Goal: Transaction & Acquisition: Purchase product/service

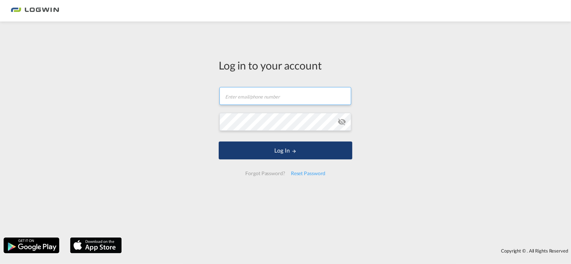
type input "[PERSON_NAME][EMAIL_ADDRESS][PERSON_NAME][DOMAIN_NAME]"
click at [291, 152] on md-icon "LOGIN" at bounding box center [293, 151] width 5 height 5
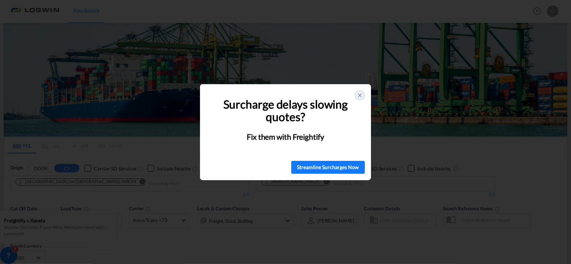
click at [358, 98] on div at bounding box center [360, 95] width 10 height 10
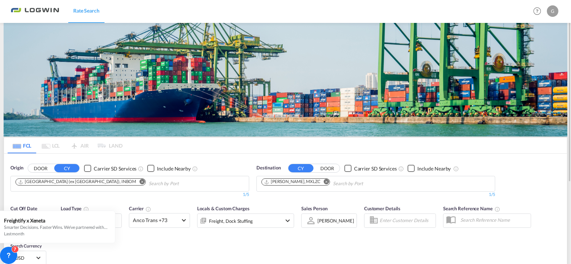
click at [139, 181] on md-icon "Remove" at bounding box center [141, 181] width 5 height 5
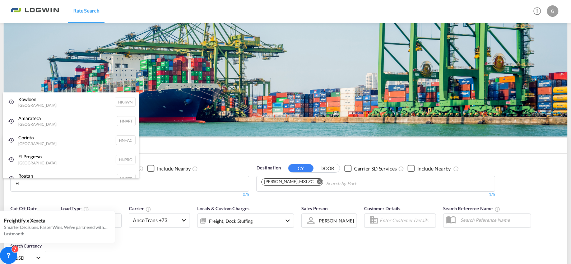
type input "H"
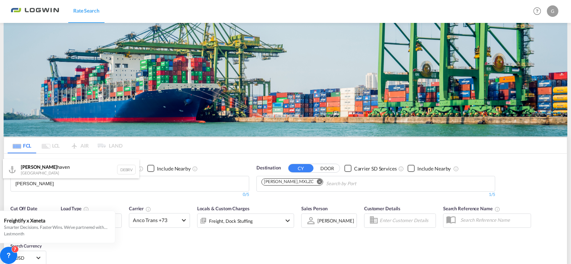
type input "[PERSON_NAME]"
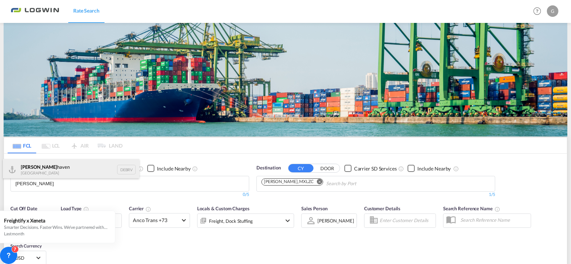
click at [71, 169] on div "[PERSON_NAME] haven [GEOGRAPHIC_DATA] DEBRV" at bounding box center [71, 170] width 136 height 22
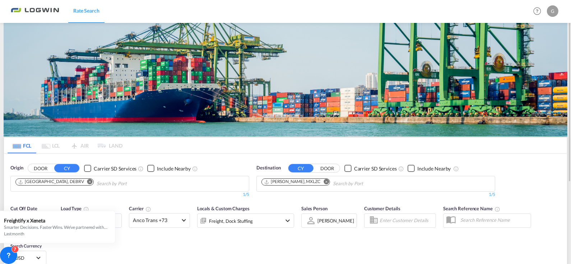
click at [324, 183] on md-icon "Remove" at bounding box center [325, 181] width 5 height 5
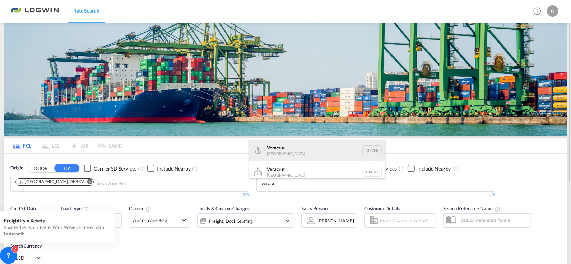
type input "veracr"
click at [280, 150] on div "Veracr uz [GEOGRAPHIC_DATA] MXVER" at bounding box center [317, 151] width 136 height 22
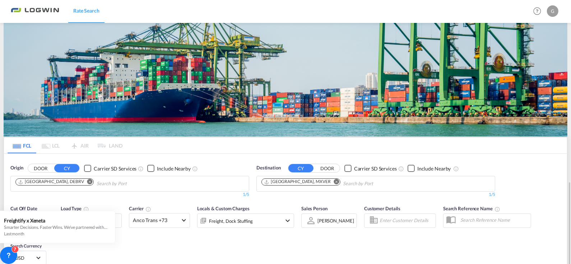
scroll to position [108, 0]
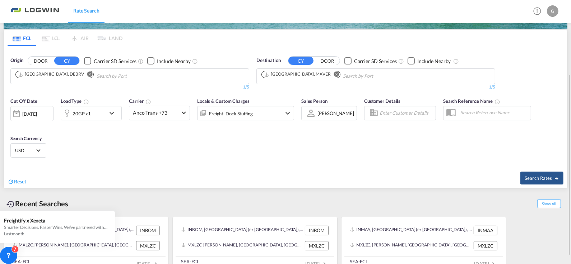
click at [37, 113] on div "[DATE]" at bounding box center [29, 114] width 15 height 6
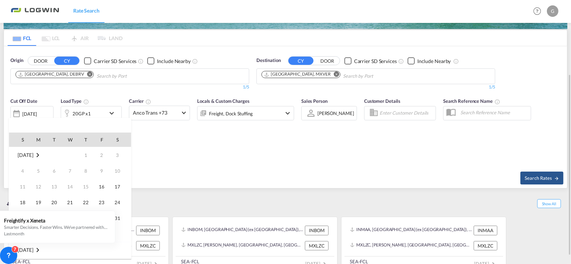
scroll to position [285, 0]
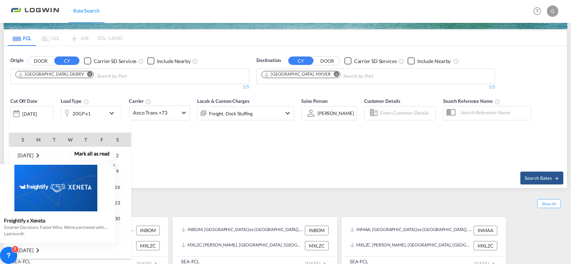
click at [113, 166] on icon at bounding box center [114, 165] width 5 height 5
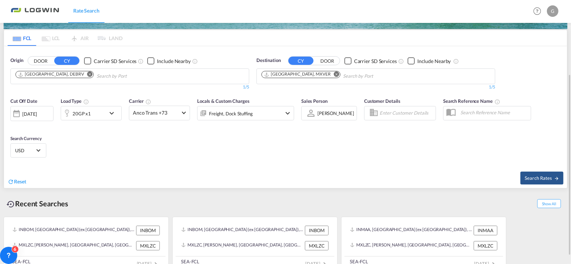
click at [37, 111] on div "[DATE]" at bounding box center [29, 114] width 15 height 6
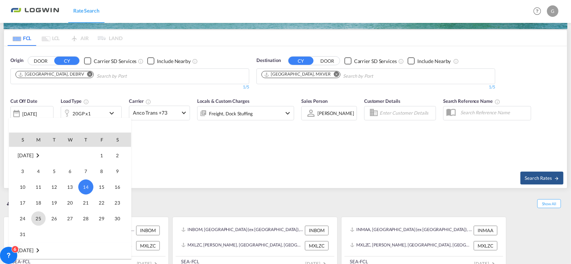
click at [37, 218] on span "25" at bounding box center [38, 219] width 14 height 14
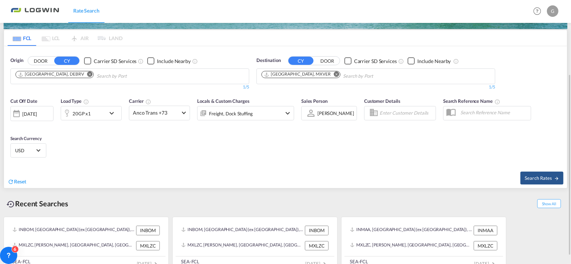
click at [110, 113] on md-icon "icon-chevron-down" at bounding box center [113, 113] width 12 height 9
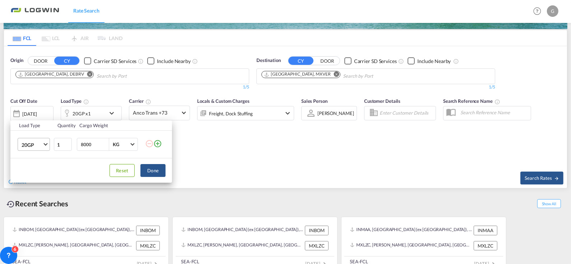
click at [44, 145] on md-select-value "20GP" at bounding box center [35, 145] width 29 height 12
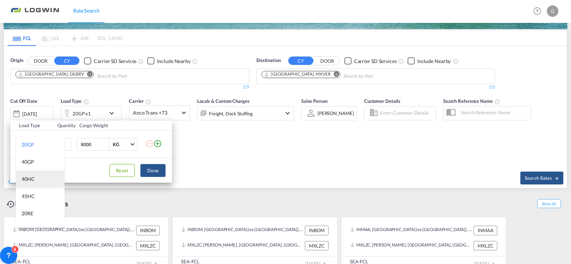
click at [32, 179] on div "40HC" at bounding box center [28, 179] width 13 height 7
click at [31, 179] on body "Rate Search Rate Search Help Resources Product Release G My Profile Logout FCL …" at bounding box center [285, 132] width 571 height 264
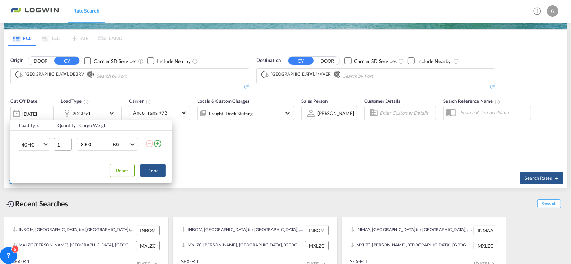
drag, startPoint x: 92, startPoint y: 145, endPoint x: 70, endPoint y: 148, distance: 22.1
click at [70, 148] on tr "40HC 1 8000 KG KG" at bounding box center [90, 145] width 161 height 28
type input "2580"
click at [145, 170] on button "Done" at bounding box center [152, 170] width 25 height 13
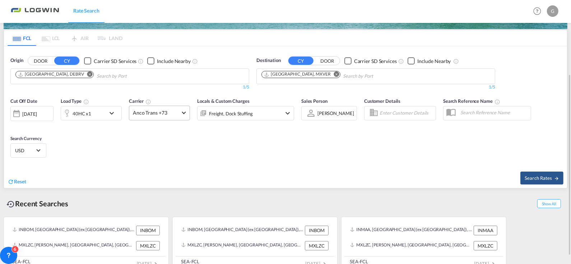
click at [180, 113] on md-select-value "Anco Trans +73" at bounding box center [159, 113] width 60 height 14
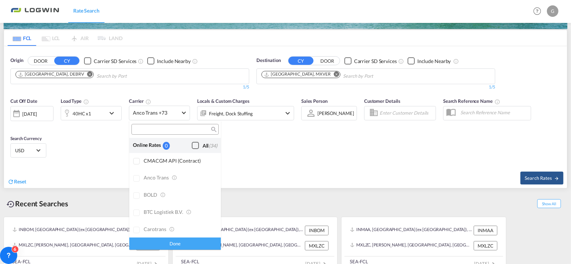
scroll to position [576, 0]
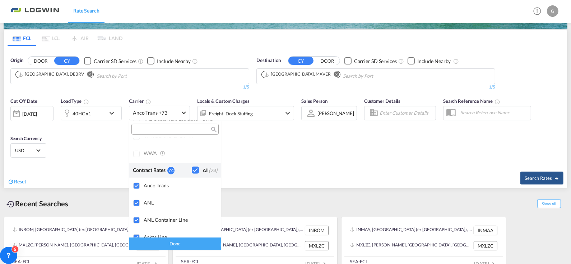
click at [175, 241] on div "Done" at bounding box center [175, 244] width 92 height 13
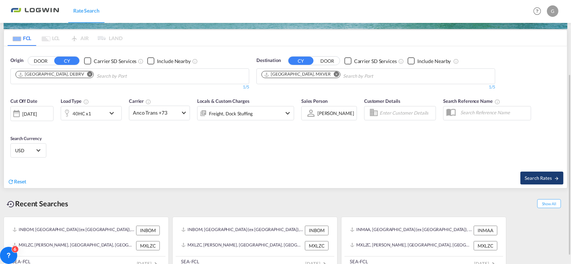
click at [530, 177] on span "Search Rates" at bounding box center [541, 178] width 34 height 6
type input "DEBRV to MXVER / [DATE]"
